Goal: Navigation & Orientation: Find specific page/section

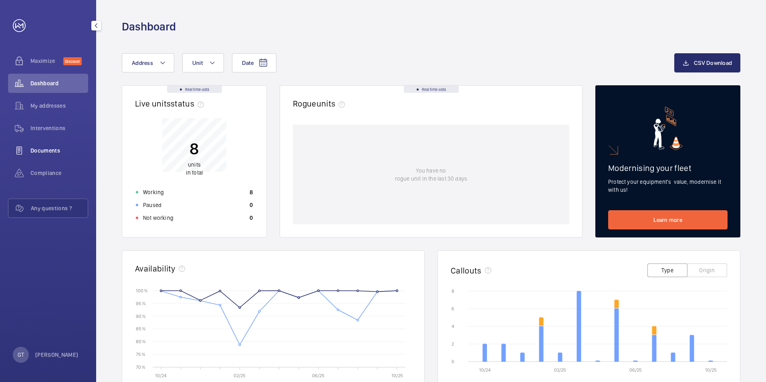
click at [41, 150] on span "Documents" at bounding box center [59, 151] width 58 height 8
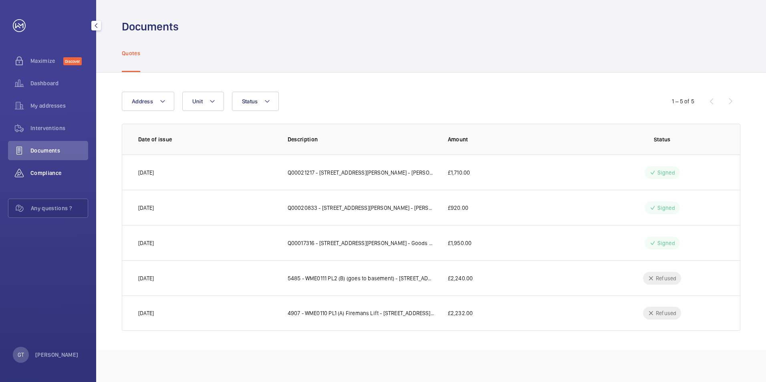
click at [58, 173] on span "Compliance" at bounding box center [59, 173] width 58 height 8
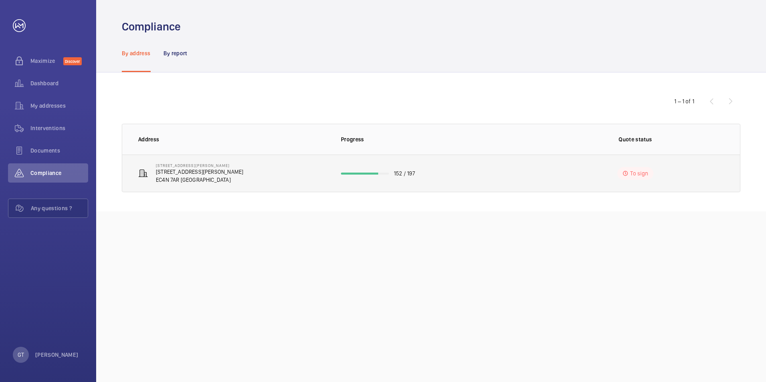
click at [638, 173] on p "To sign" at bounding box center [639, 173] width 18 height 8
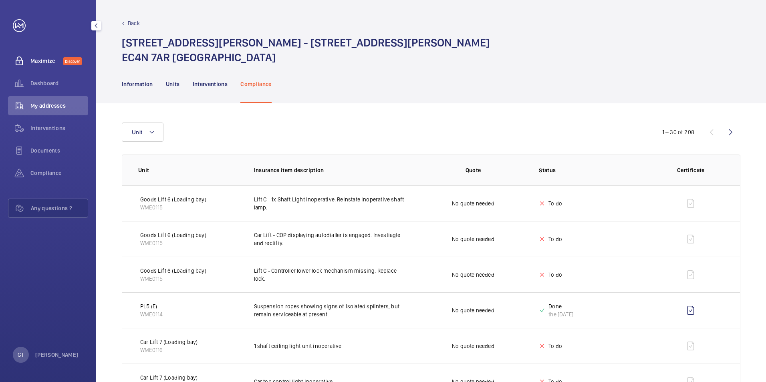
click at [47, 61] on span "Maximize" at bounding box center [46, 61] width 33 height 8
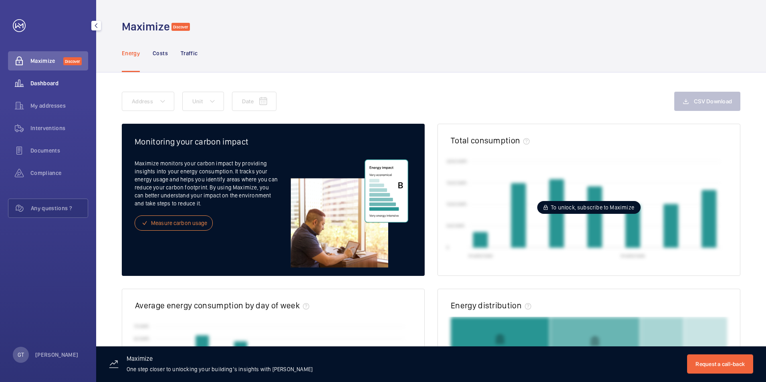
click at [48, 86] on span "Dashboard" at bounding box center [59, 83] width 58 height 8
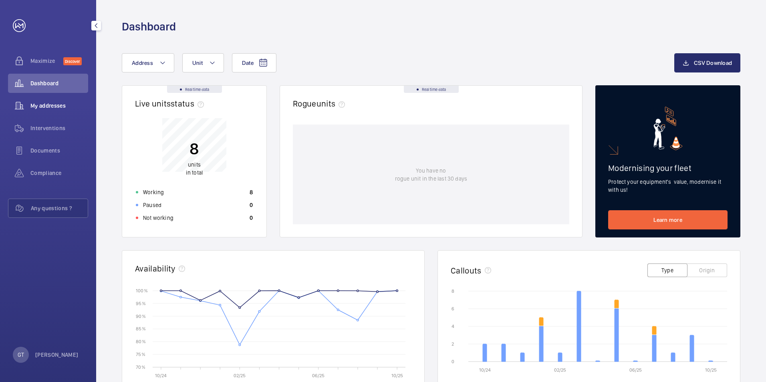
click at [48, 106] on span "My addresses" at bounding box center [59, 106] width 58 height 8
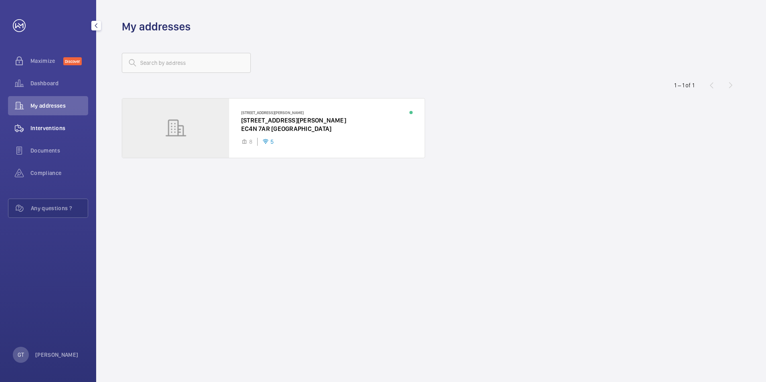
click at [52, 129] on span "Interventions" at bounding box center [59, 128] width 58 height 8
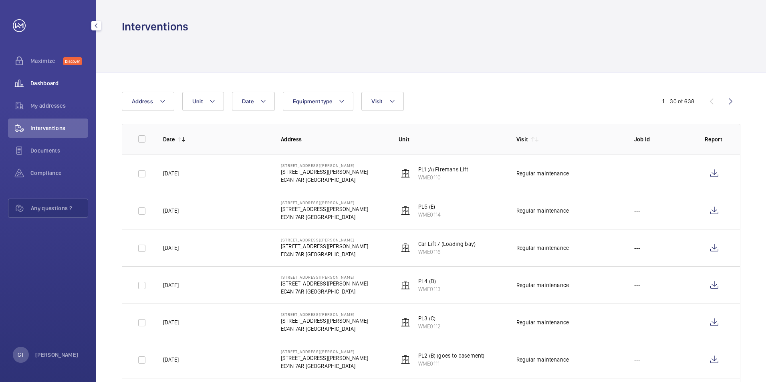
click at [52, 85] on span "Dashboard" at bounding box center [59, 83] width 58 height 8
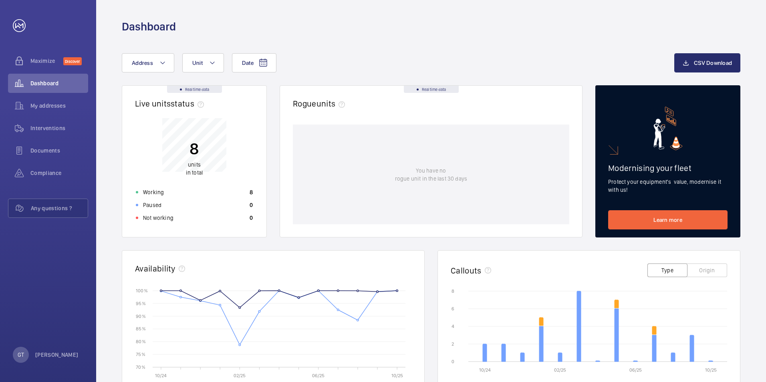
click at [450, 171] on p "You have no rogue unit in the last 30 days" at bounding box center [431, 175] width 72 height 16
click at [53, 149] on span "Documents" at bounding box center [59, 151] width 58 height 8
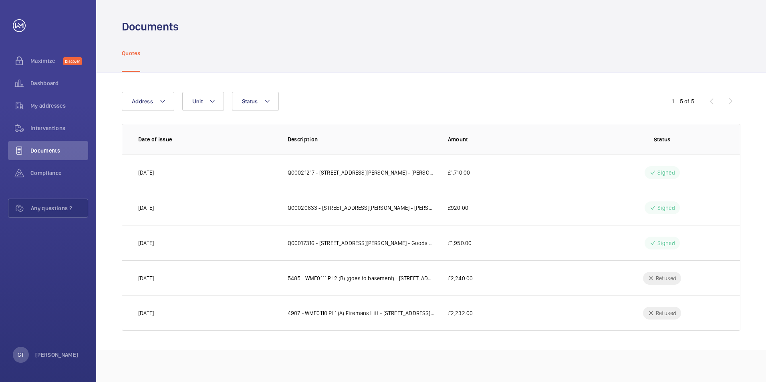
click at [135, 52] on p "Quotes" at bounding box center [131, 53] width 18 height 8
